Goal: Task Accomplishment & Management: Complete application form

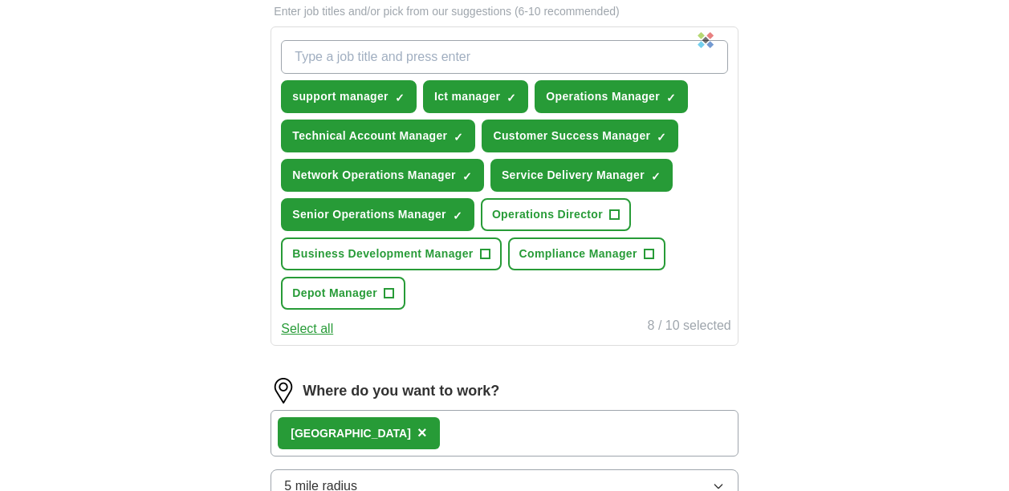
scroll to position [642, 0]
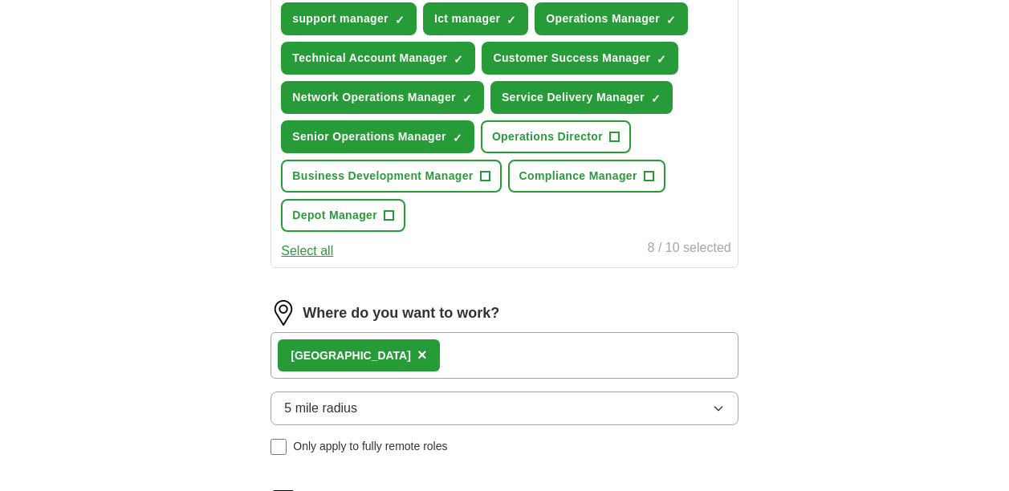
click at [487, 352] on div "[GEOGRAPHIC_DATA] ×" at bounding box center [503, 355] width 467 height 47
click at [401, 357] on div "[GEOGRAPHIC_DATA] ×" at bounding box center [503, 355] width 467 height 47
click at [407, 353] on div "[GEOGRAPHIC_DATA] ×" at bounding box center [503, 355] width 467 height 47
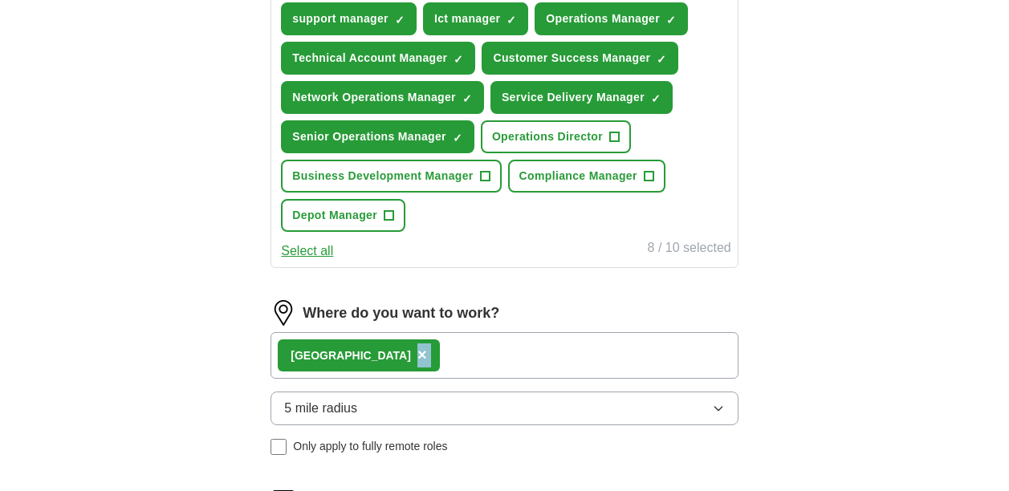
click at [407, 353] on div "[GEOGRAPHIC_DATA] ×" at bounding box center [503, 355] width 467 height 47
click at [400, 353] on div "[GEOGRAPHIC_DATA] ×" at bounding box center [503, 355] width 467 height 47
click at [396, 353] on div "[GEOGRAPHIC_DATA] ×" at bounding box center [503, 355] width 467 height 47
click at [396, 352] on div "[GEOGRAPHIC_DATA] ×" at bounding box center [503, 355] width 467 height 47
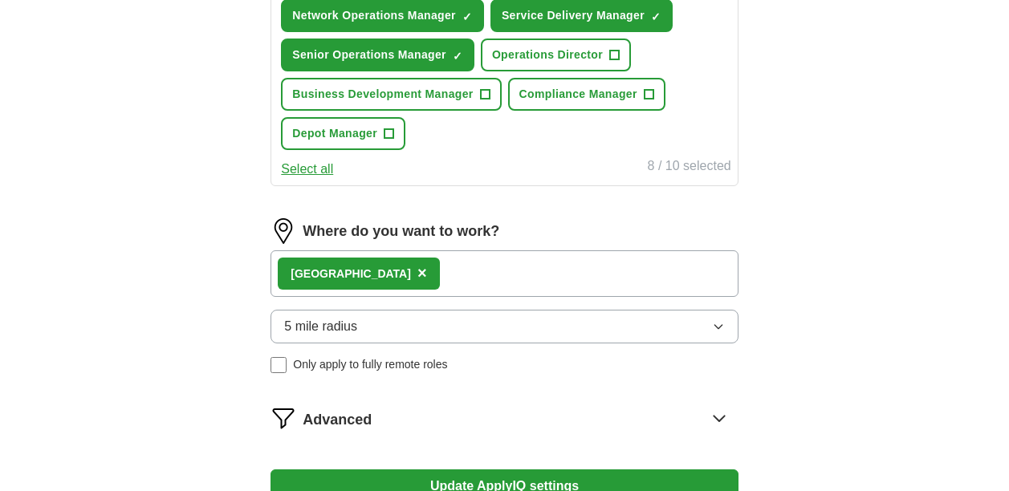
scroll to position [722, 0]
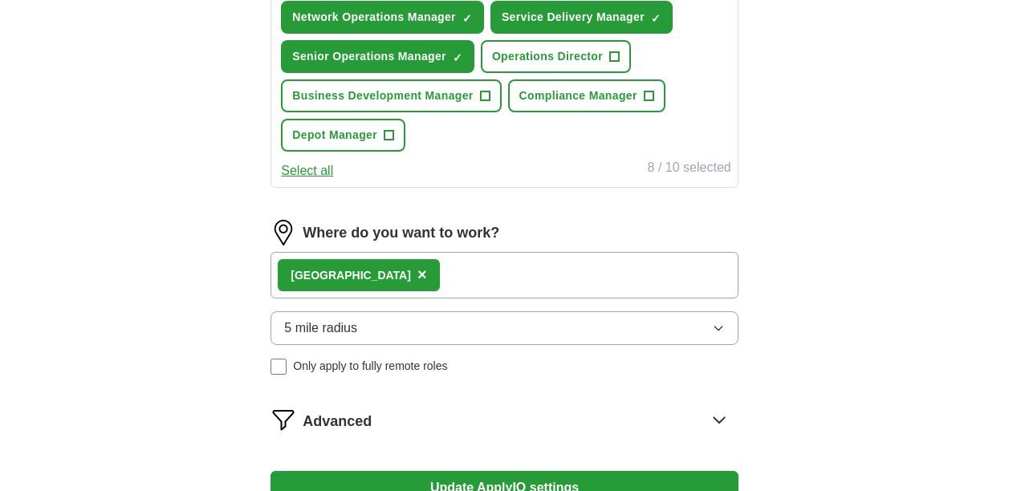
click at [281, 229] on img at bounding box center [283, 233] width 26 height 26
click at [377, 231] on label "Where do you want to work?" at bounding box center [400, 233] width 197 height 22
click at [417, 274] on span "×" at bounding box center [422, 275] width 10 height 18
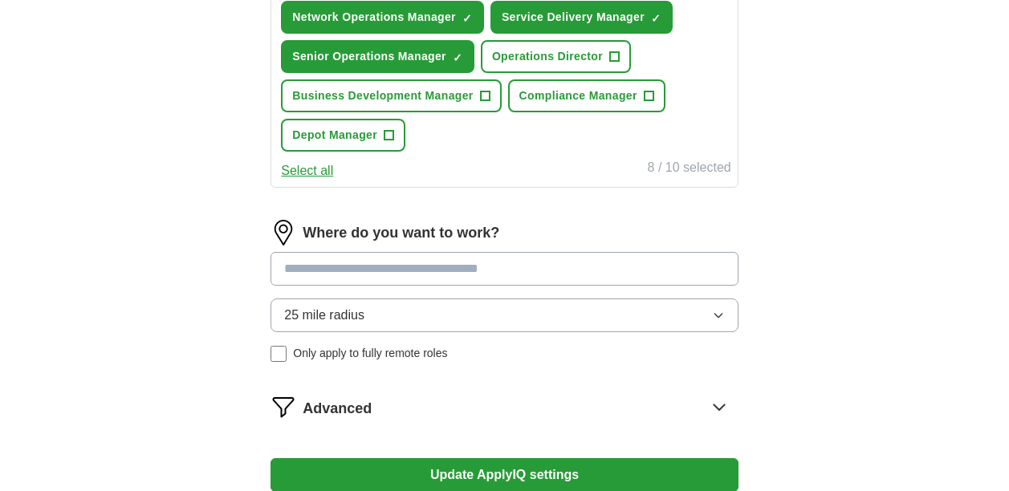
click at [372, 274] on input at bounding box center [503, 269] width 467 height 34
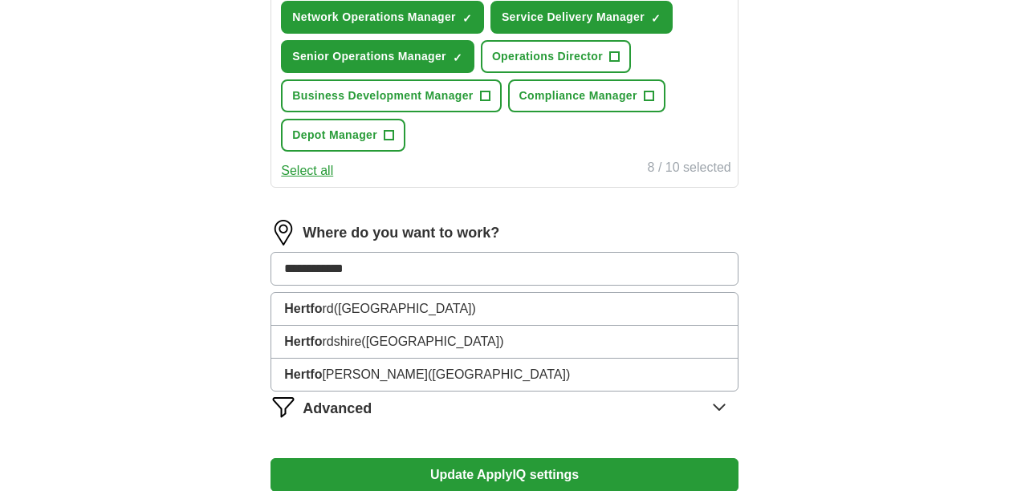
type input "**********"
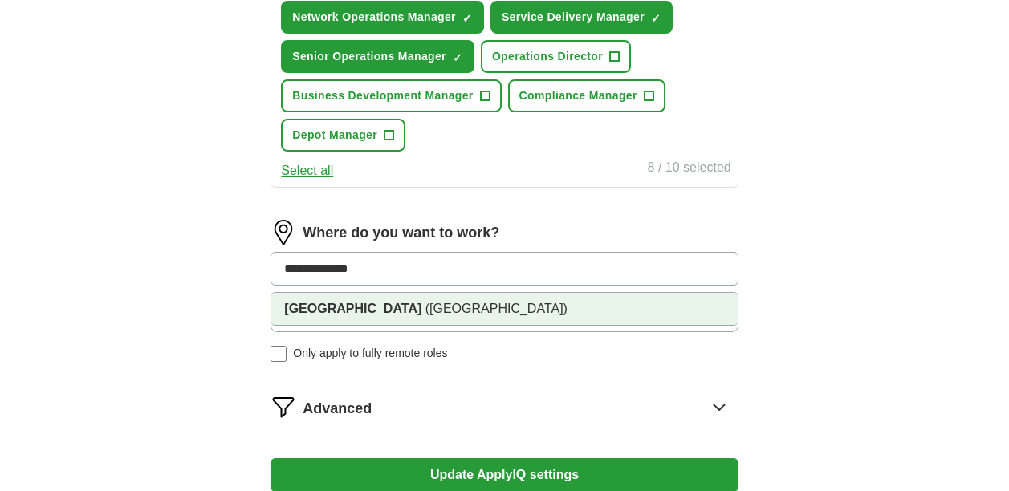
click at [425, 310] on span "([GEOGRAPHIC_DATA])" at bounding box center [496, 309] width 142 height 14
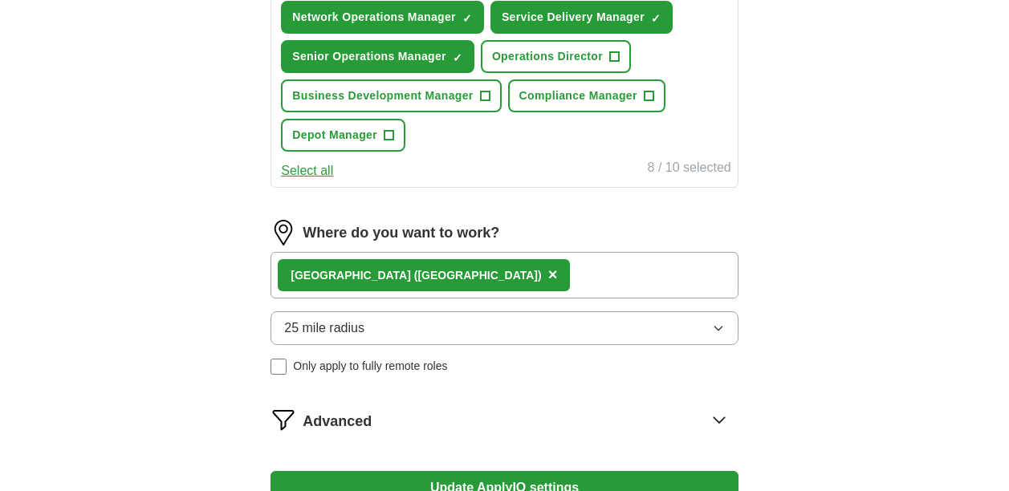
click at [532, 270] on div "[GEOGRAPHIC_DATA] ([GEOGRAPHIC_DATA]) ×" at bounding box center [503, 275] width 467 height 47
click at [521, 276] on div "[GEOGRAPHIC_DATA] ([GEOGRAPHIC_DATA]) ×" at bounding box center [503, 275] width 467 height 47
click at [495, 333] on button "25 mile radius" at bounding box center [503, 328] width 467 height 34
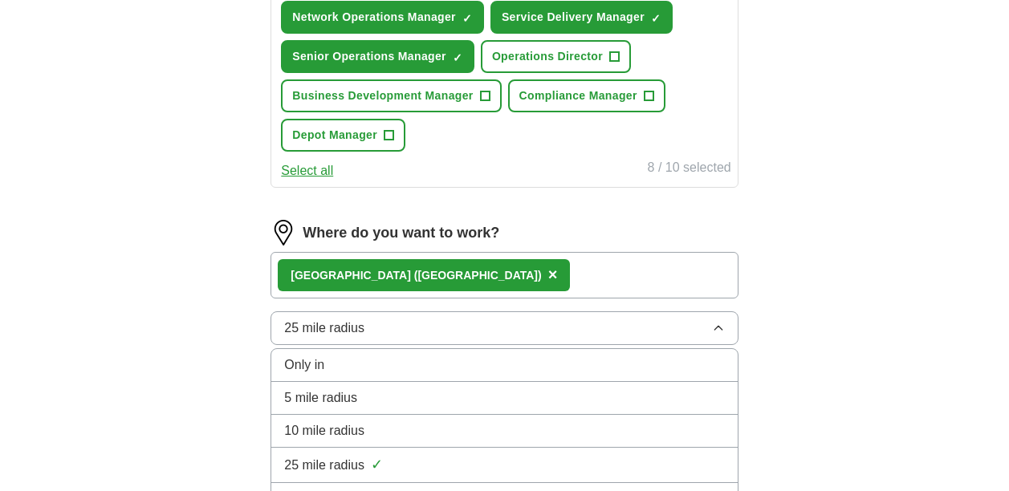
click at [452, 428] on div "10 mile radius" at bounding box center [504, 430] width 440 height 19
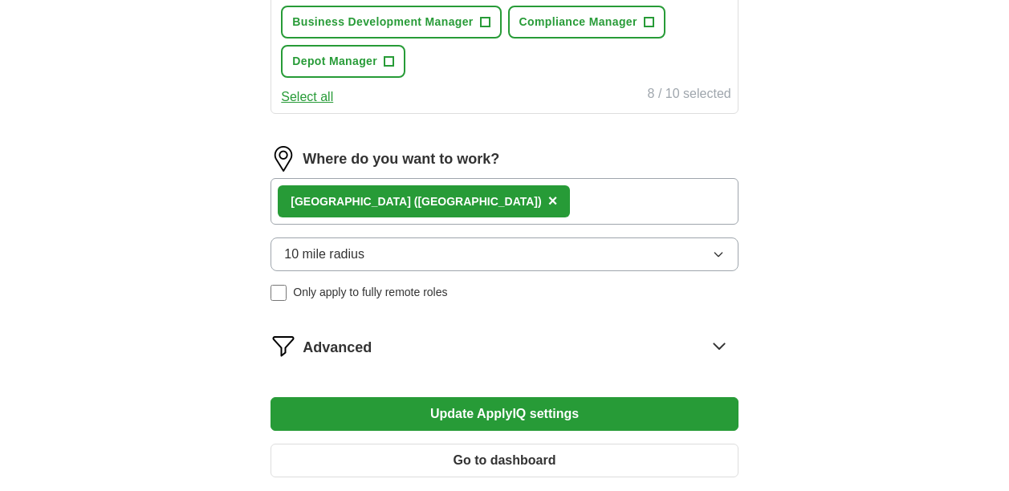
scroll to position [802, 0]
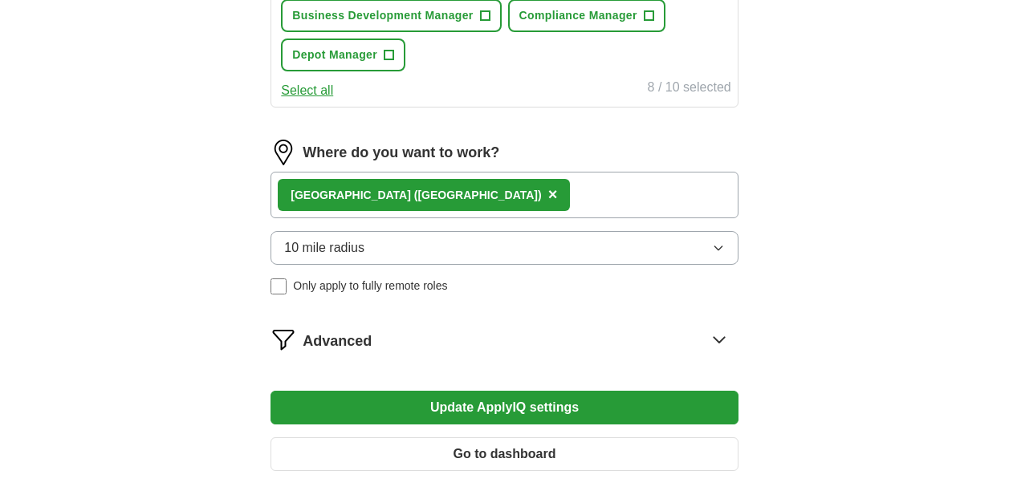
click at [493, 401] on button "Update ApplyIQ settings" at bounding box center [503, 408] width 467 height 34
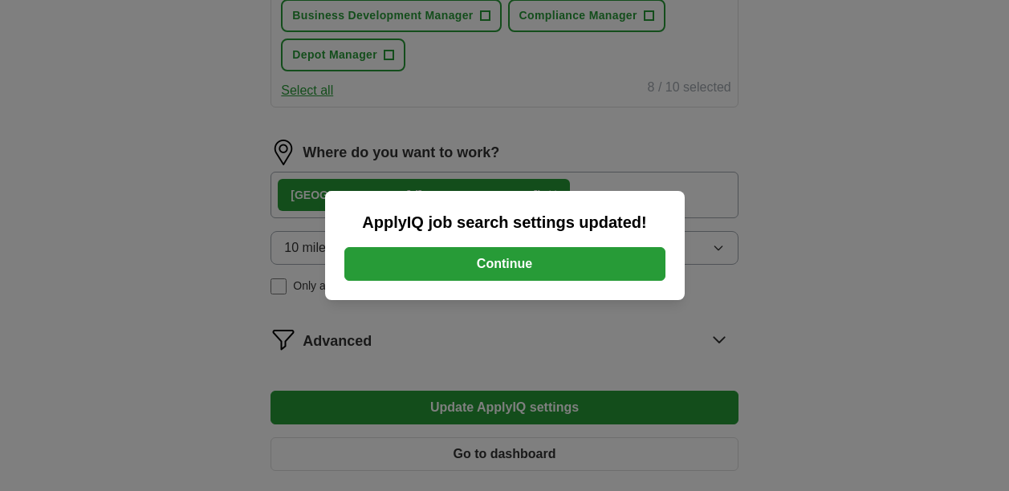
click at [509, 266] on button "Continue" at bounding box center [504, 264] width 321 height 34
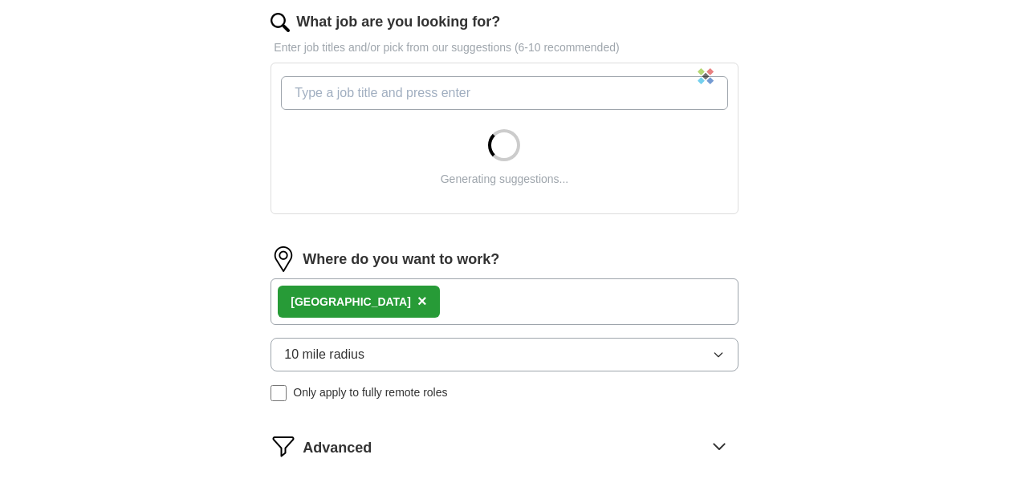
scroll to position [562, 0]
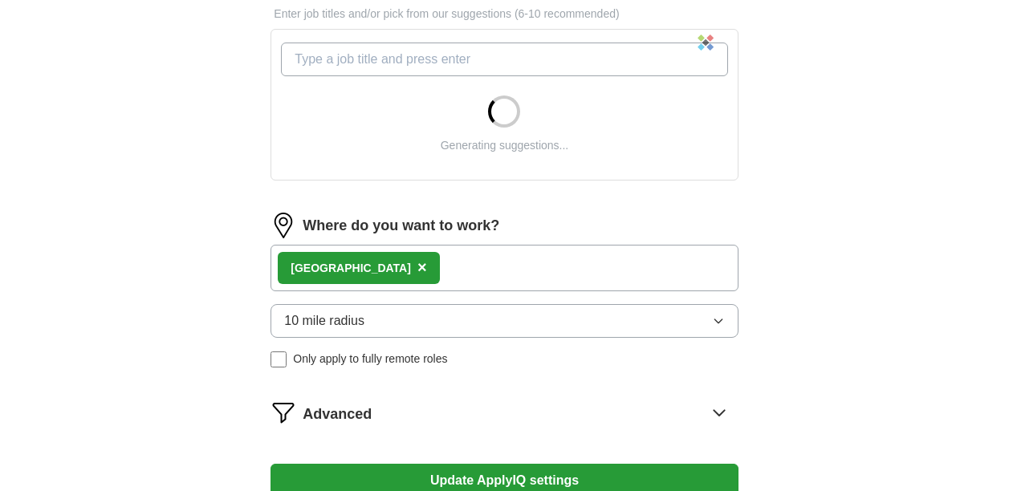
click at [721, 412] on icon at bounding box center [718, 413] width 10 height 6
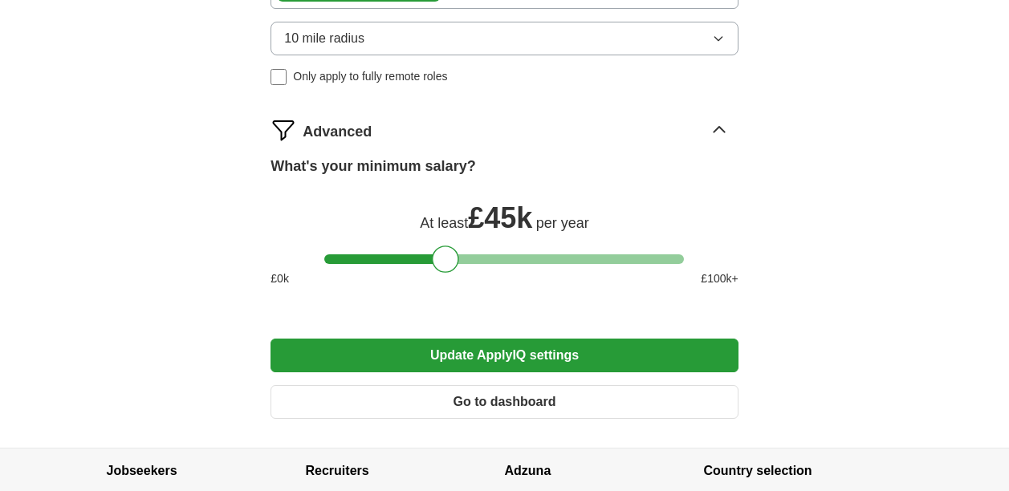
scroll to position [963, 0]
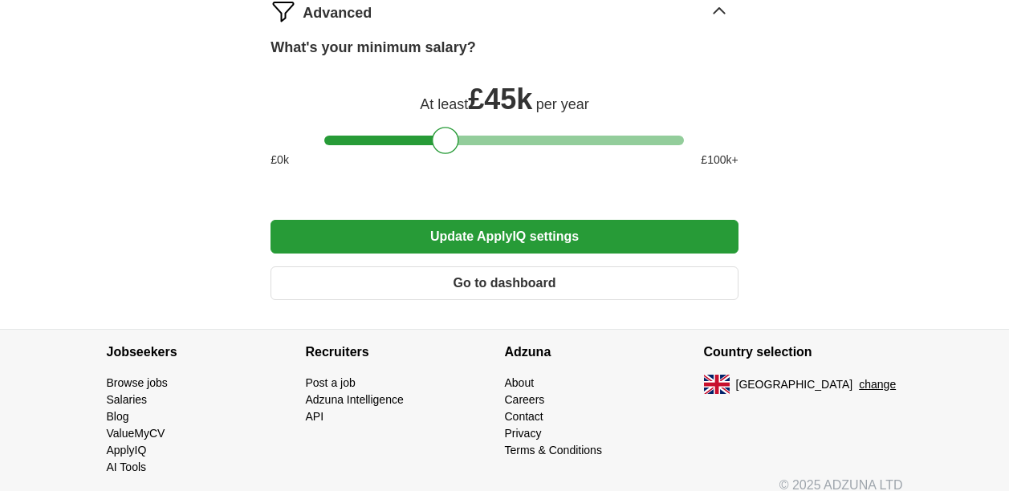
click at [481, 281] on button "Go to dashboard" at bounding box center [503, 283] width 467 height 34
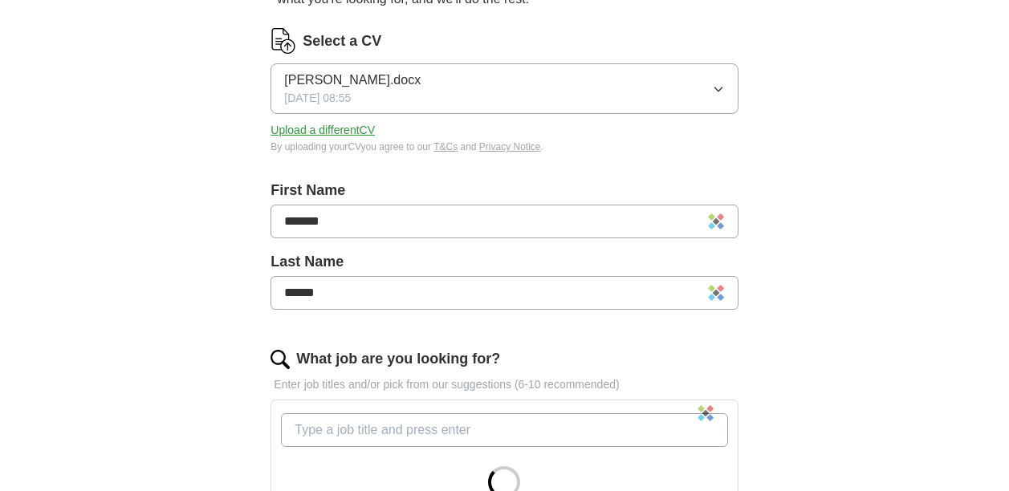
scroll to position [241, 0]
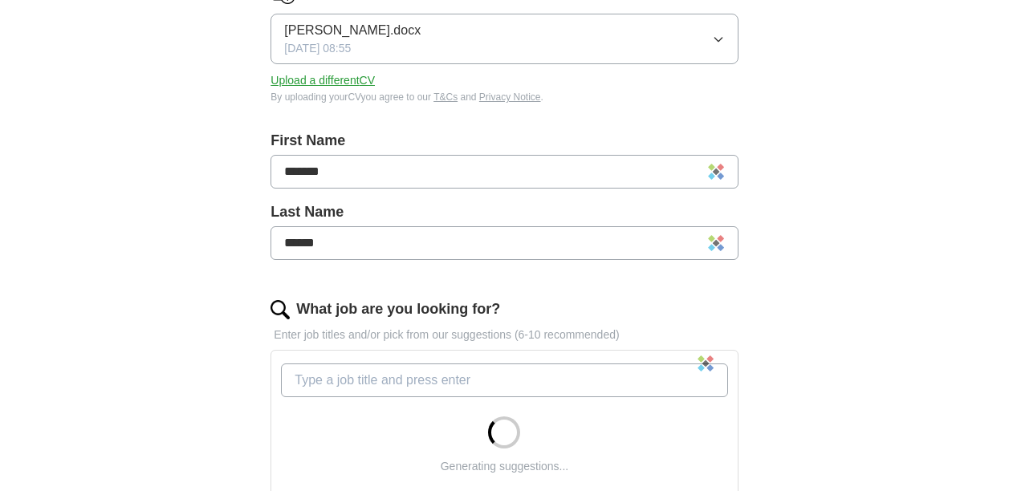
click at [484, 378] on input "What job are you looking for?" at bounding box center [504, 380] width 446 height 34
type input "Operations Manager"
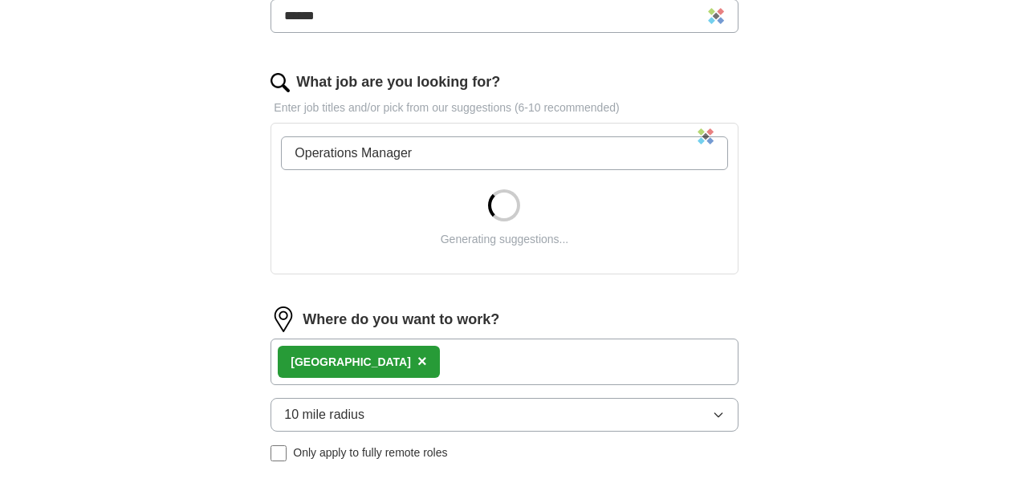
scroll to position [481, 0]
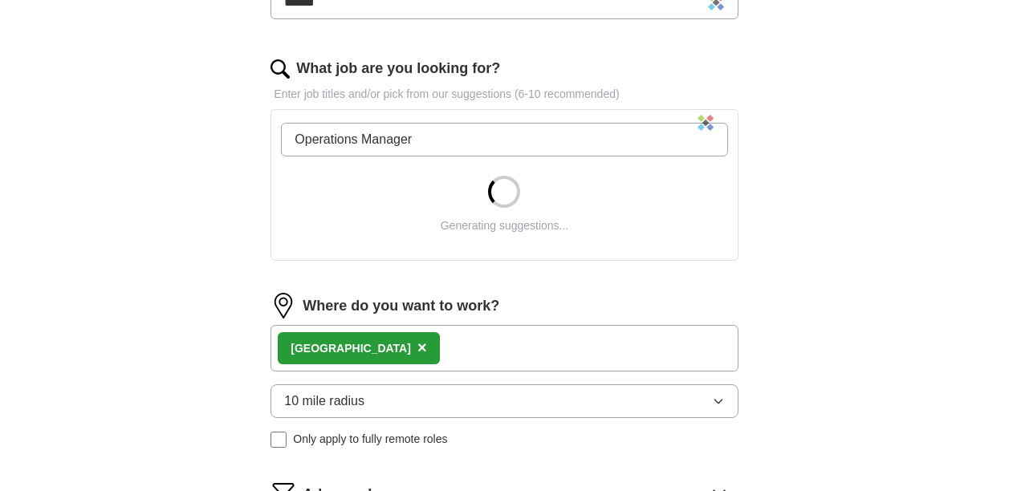
click at [424, 138] on input "Operations Manager" at bounding box center [504, 140] width 446 height 34
